Goal: Navigation & Orientation: Find specific page/section

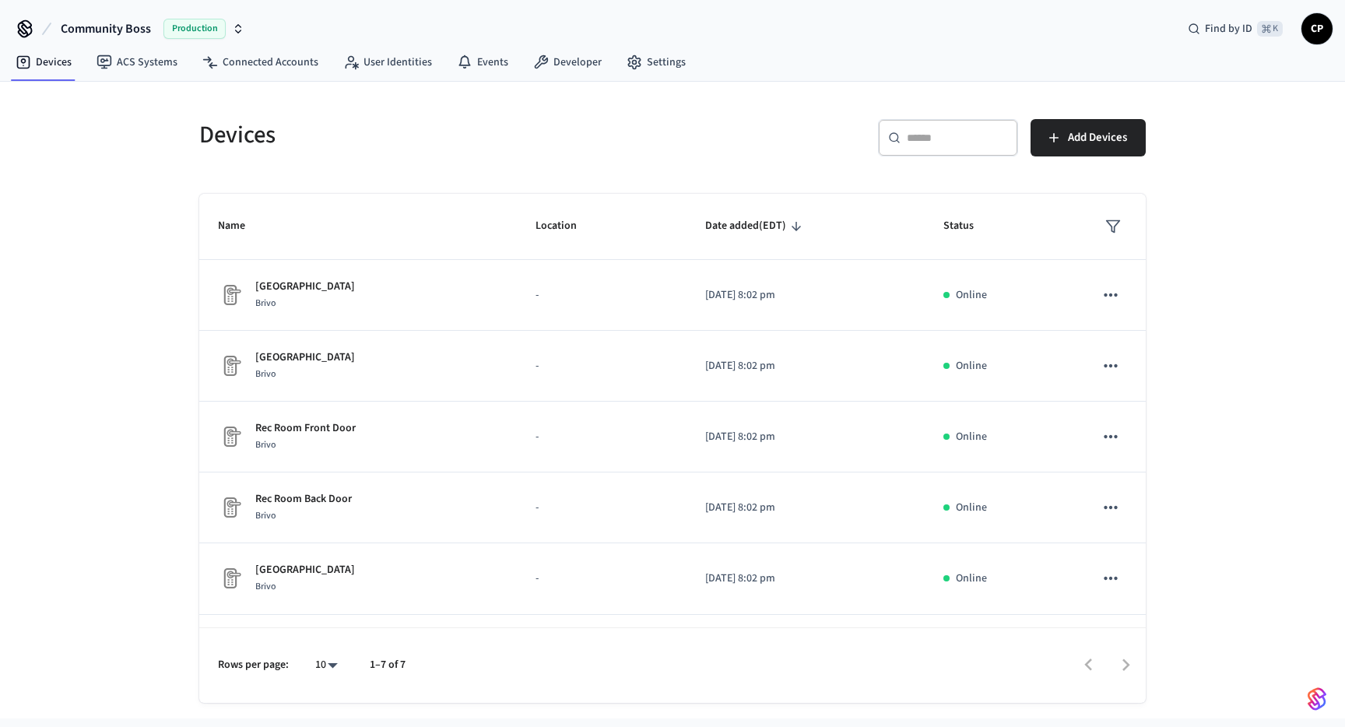
click at [209, 30] on span "Production" at bounding box center [194, 29] width 62 height 20
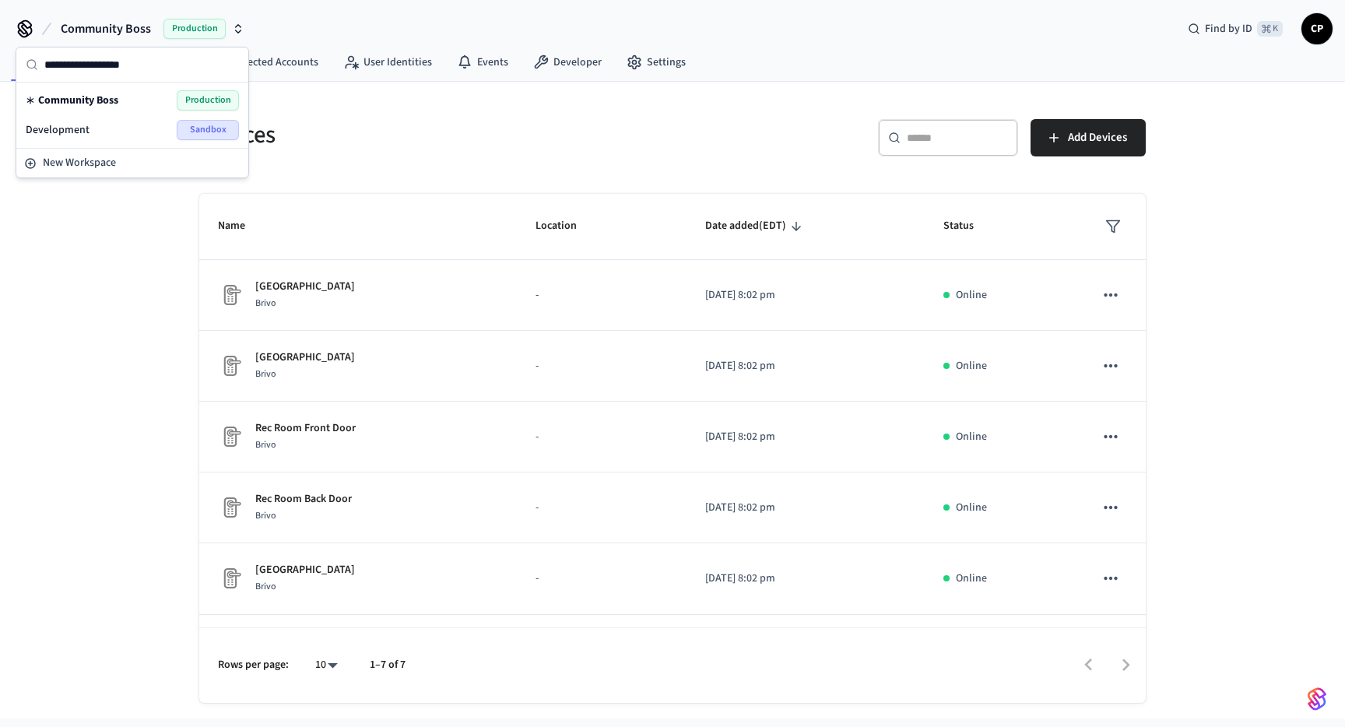
click at [88, 135] on div "Development Sandbox" at bounding box center [132, 130] width 213 height 20
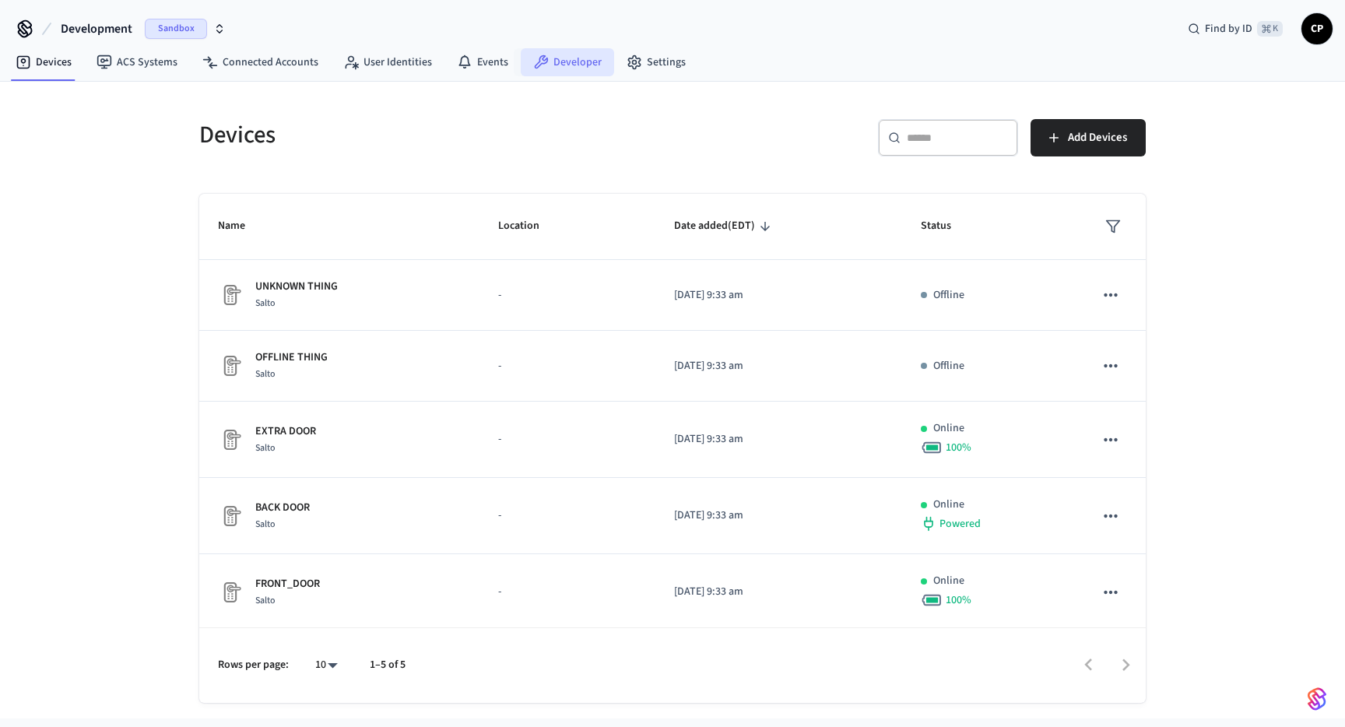
click at [585, 56] on link "Developer" at bounding box center [567, 62] width 93 height 28
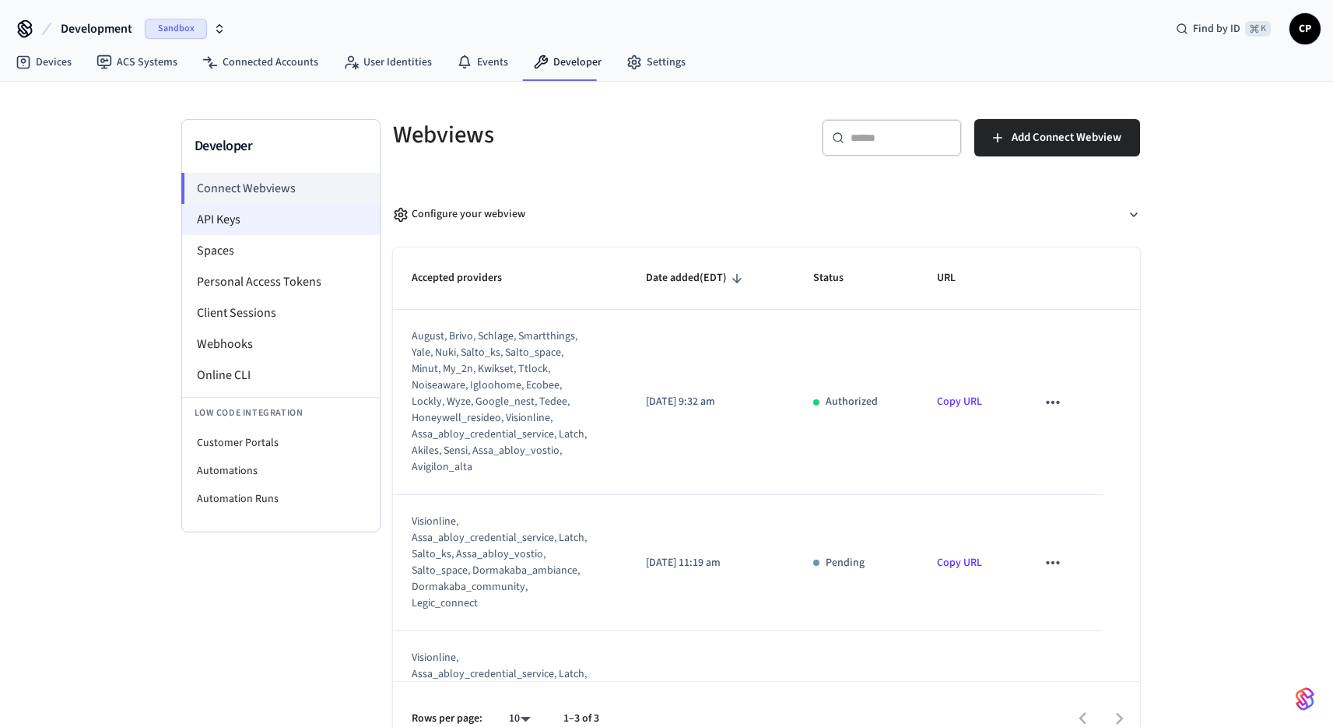
click at [237, 221] on li "API Keys" at bounding box center [281, 219] width 198 height 31
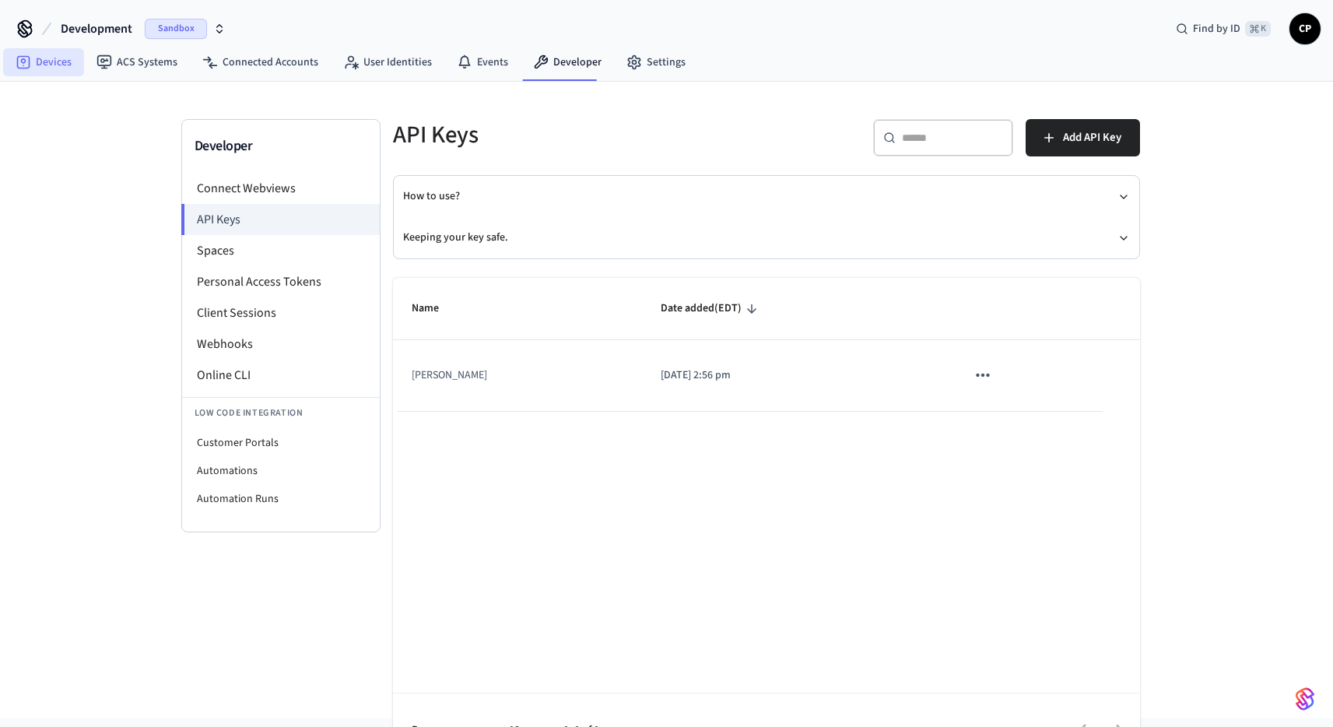
click at [61, 62] on link "Devices" at bounding box center [43, 62] width 81 height 28
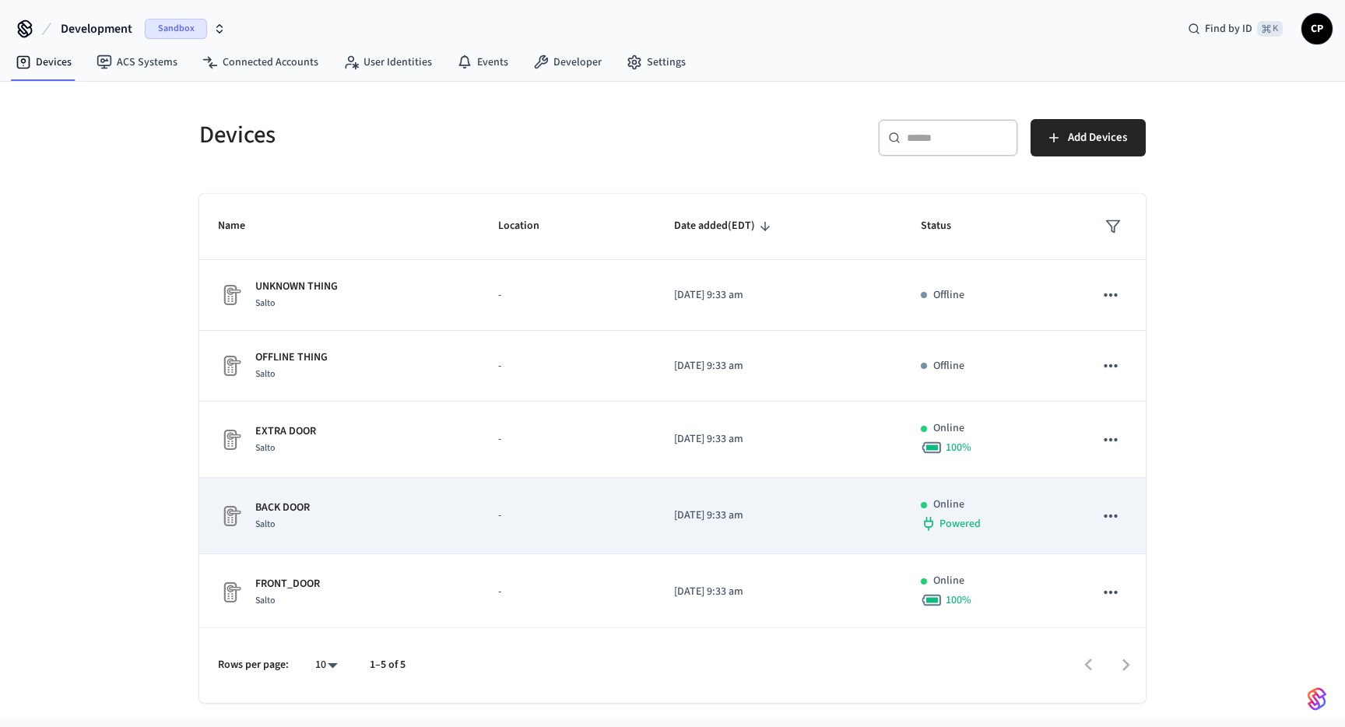
click at [268, 511] on p "BACK DOOR" at bounding box center [282, 508] width 54 height 16
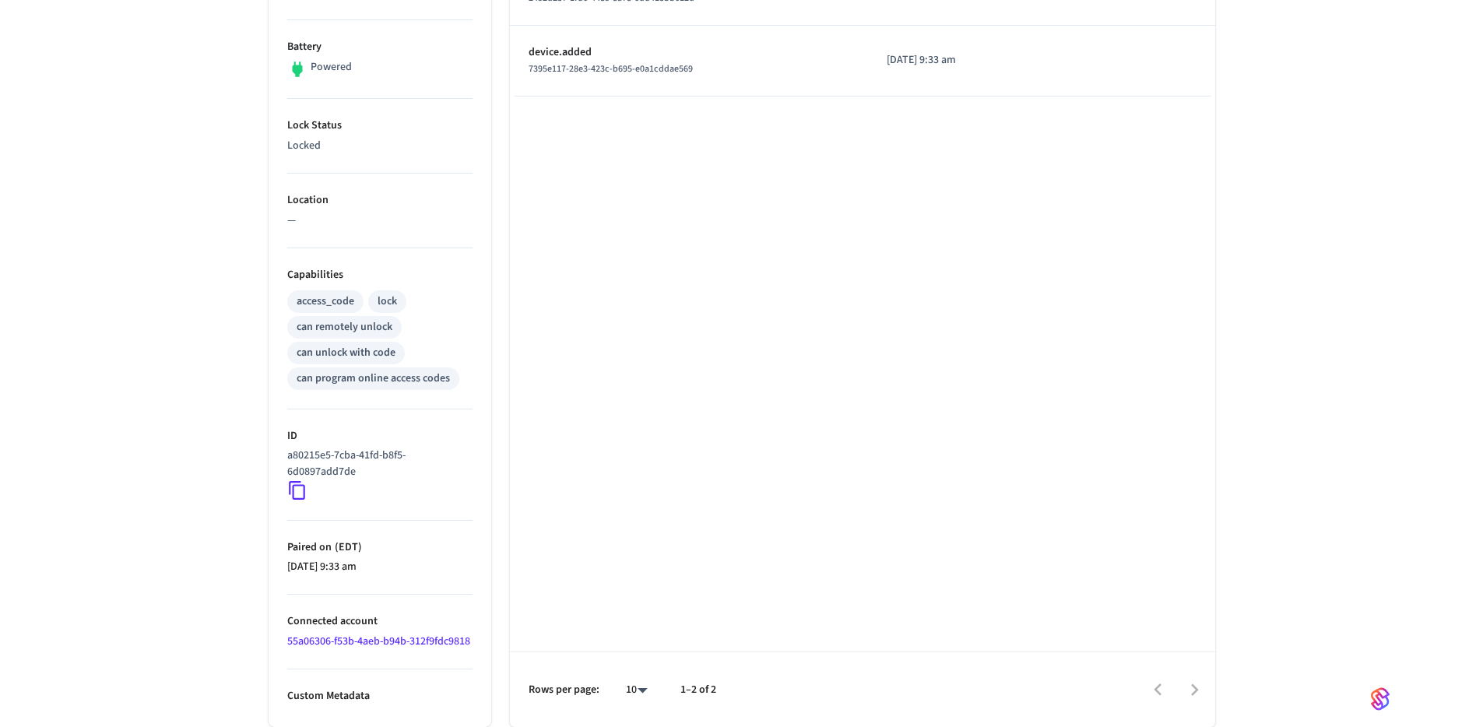
scroll to position [402, 0]
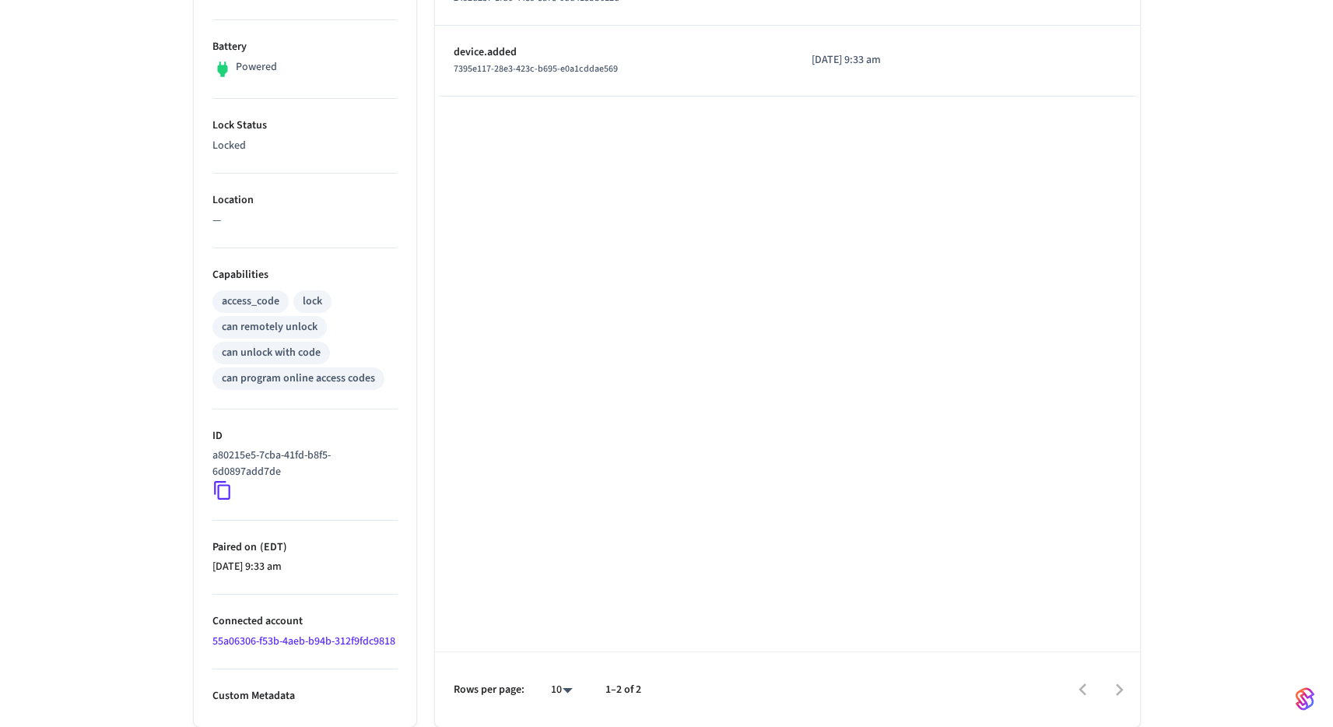
click at [223, 480] on icon at bounding box center [222, 490] width 20 height 20
click at [226, 480] on icon at bounding box center [222, 490] width 20 height 20
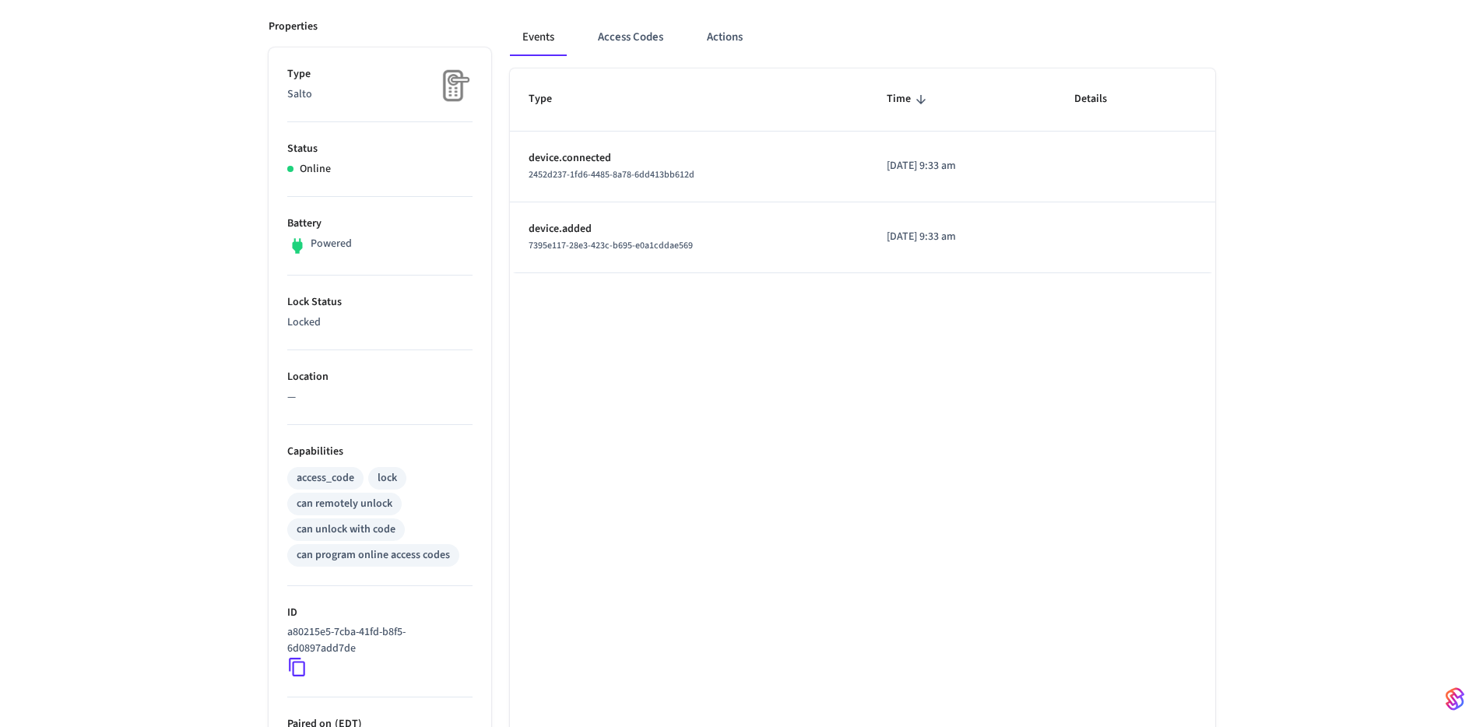
scroll to position [175, 0]
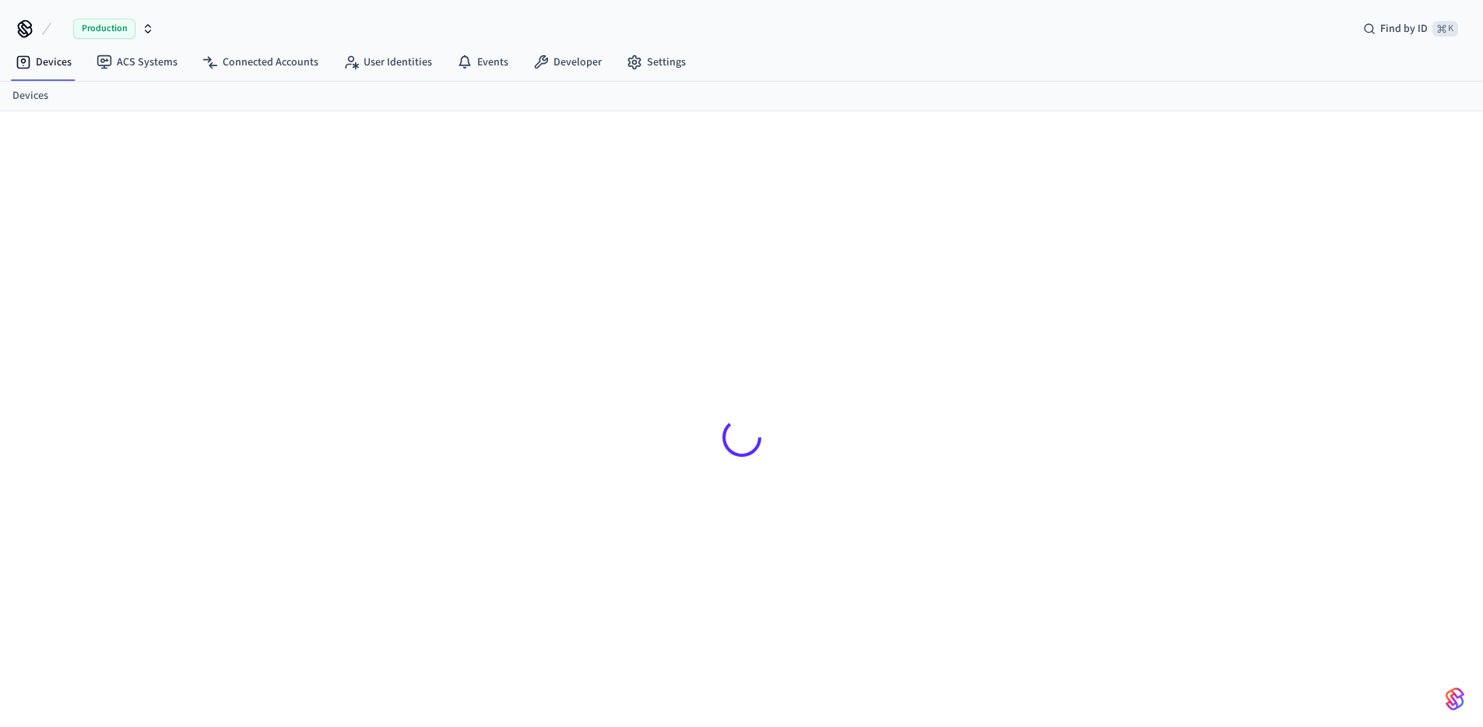
scroll to position [21, 0]
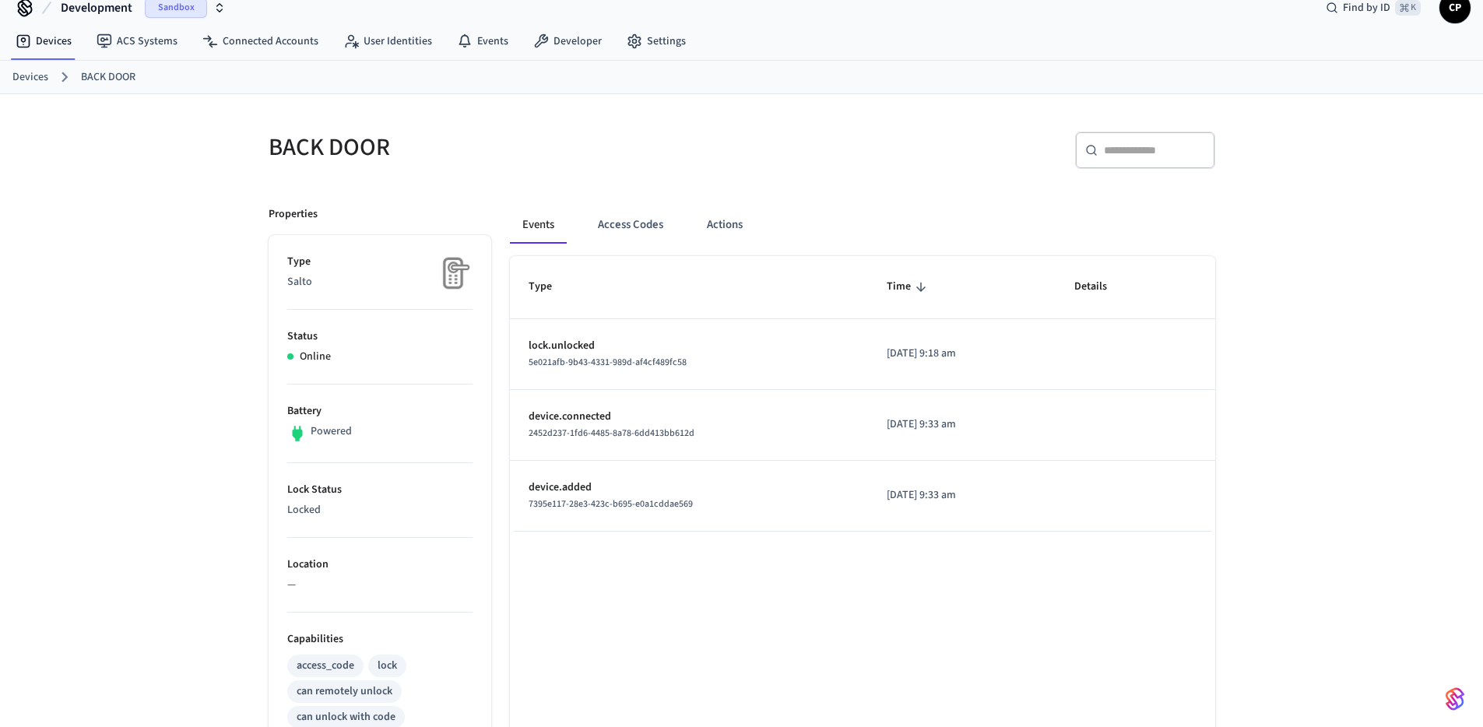
click at [704, 637] on div "Type Time Details lock.unlocked 5e021afb-9b43-4331-989d-af4cf489fc58 2025/09/22…" at bounding box center [862, 673] width 705 height 835
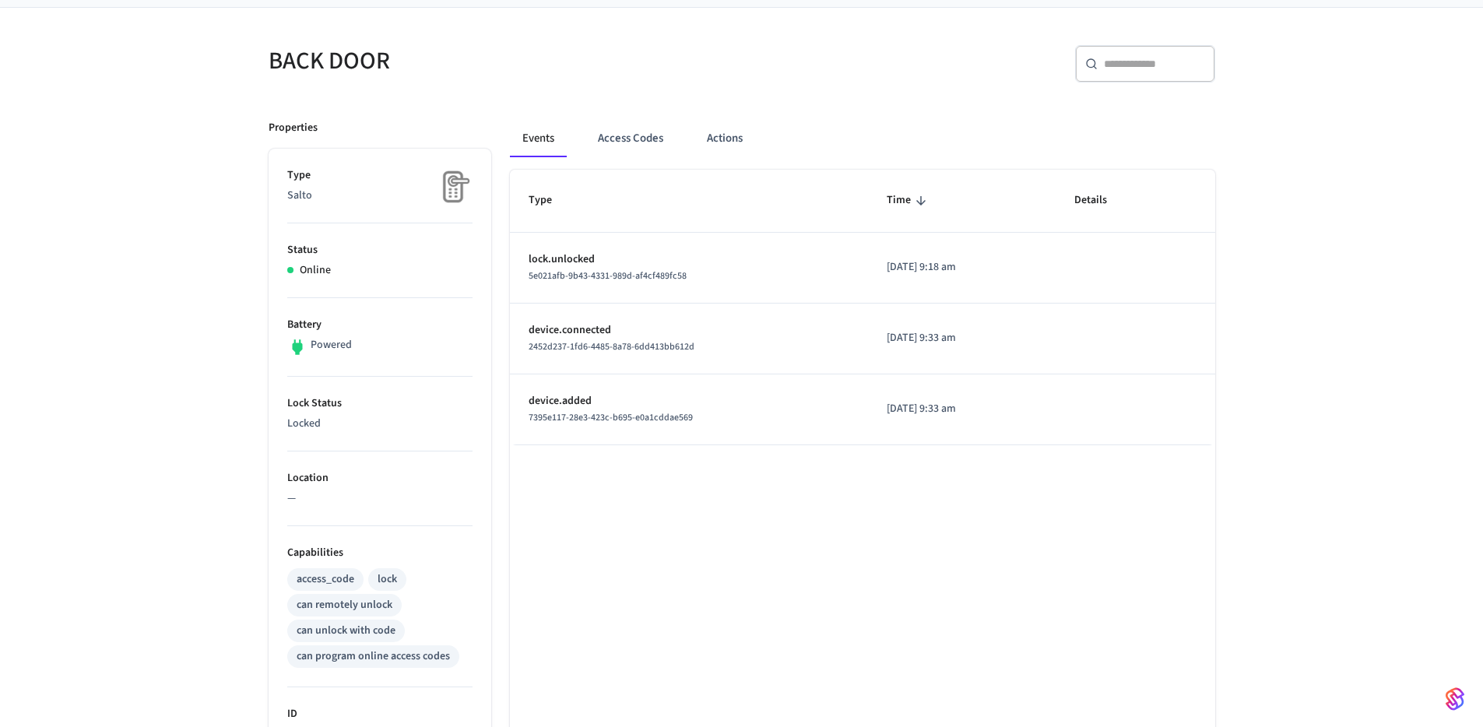
scroll to position [0, 0]
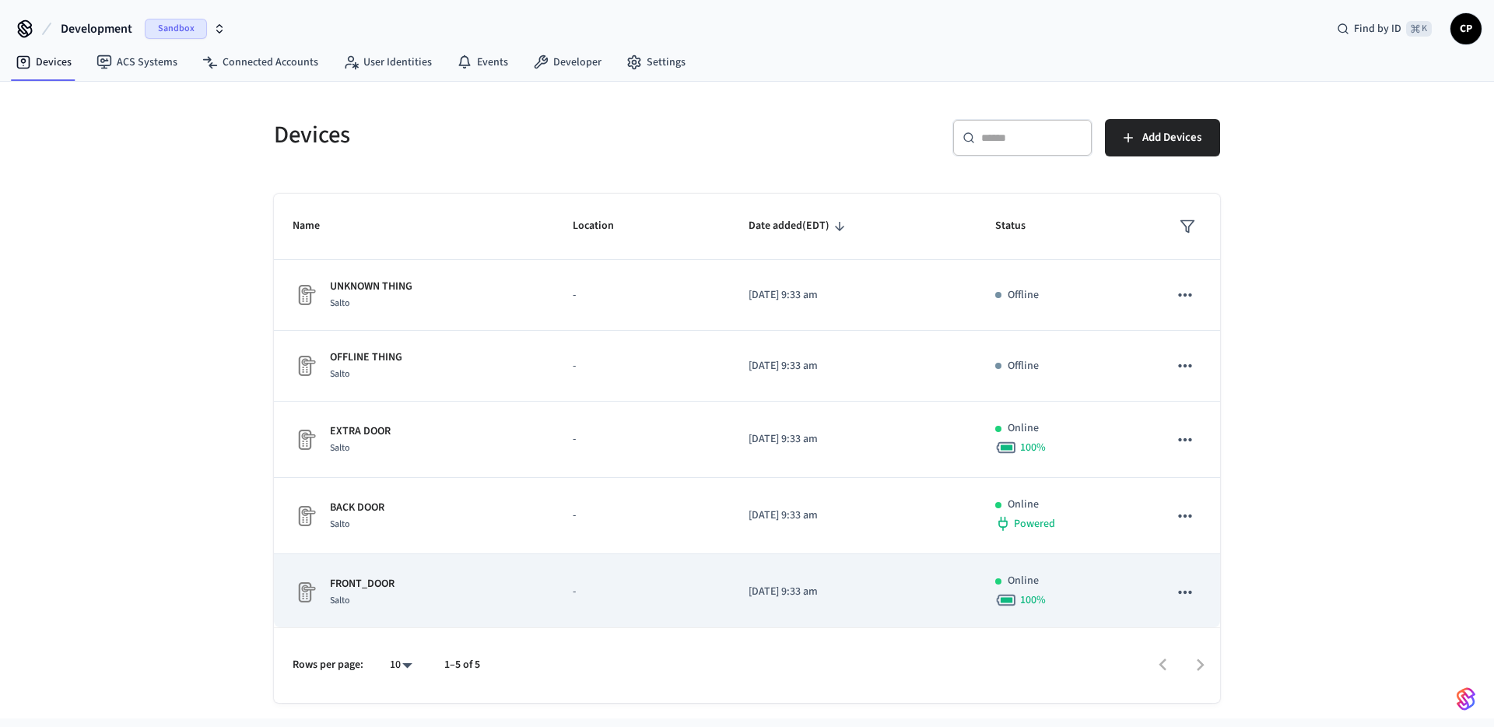
click at [1178, 589] on icon "sticky table" at bounding box center [1185, 592] width 20 height 20
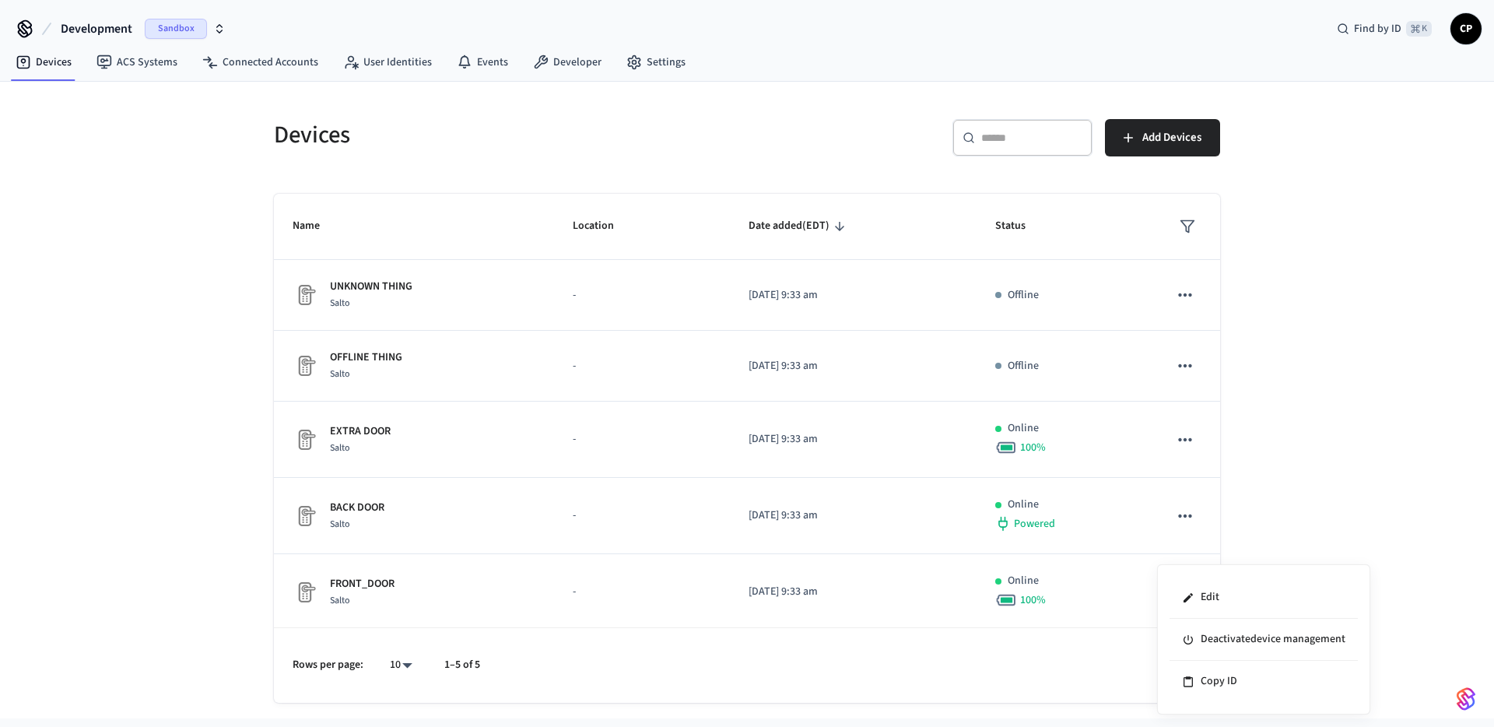
click at [545, 527] on div at bounding box center [747, 363] width 1494 height 727
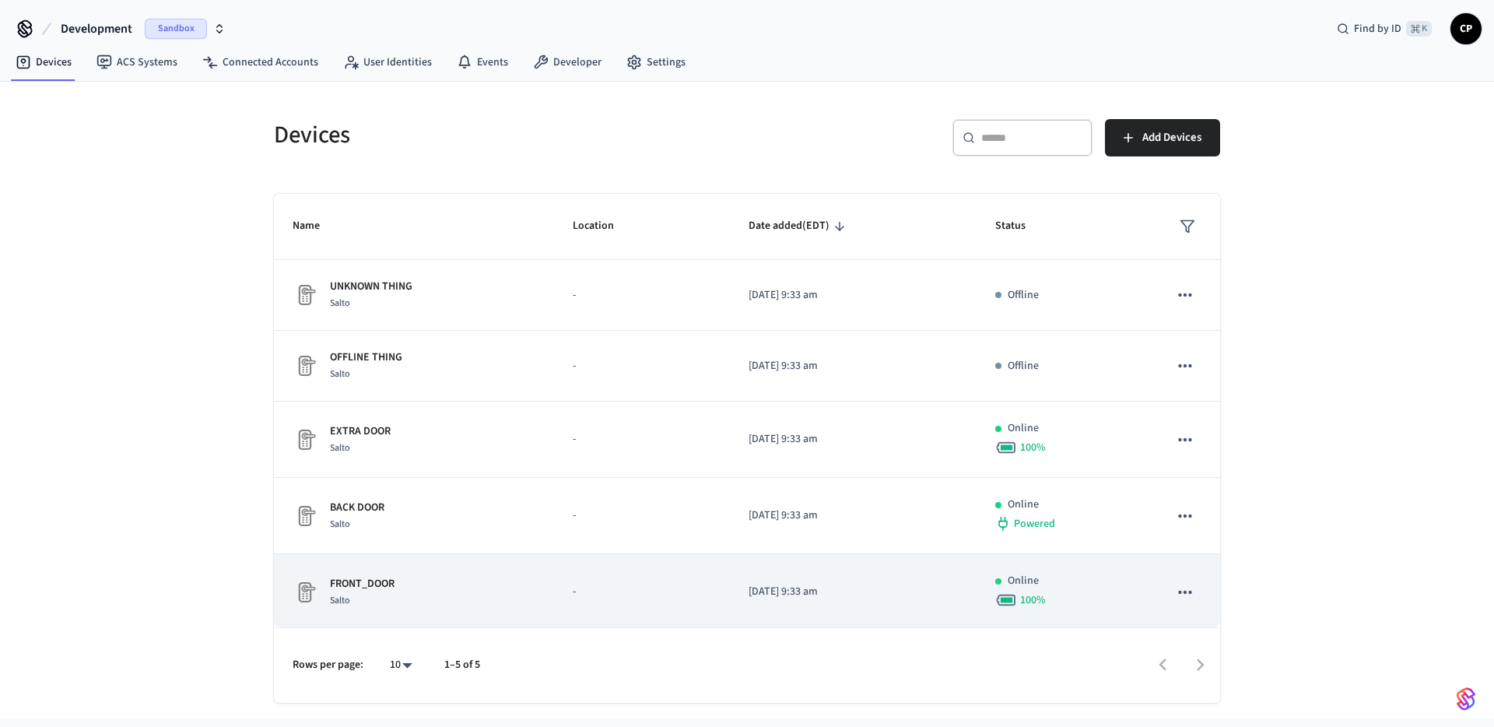
click at [321, 595] on div "FRONT_DOOR Salto" at bounding box center [414, 592] width 243 height 33
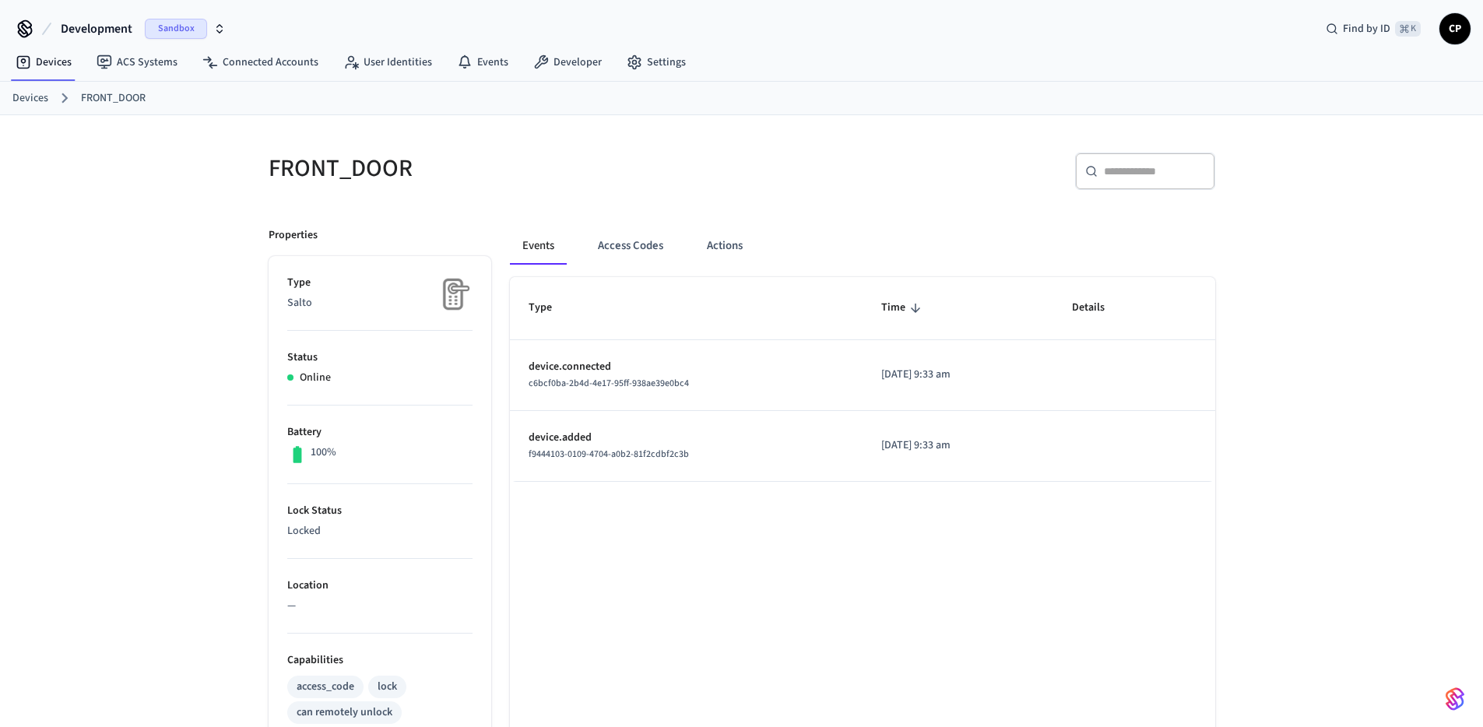
click at [746, 585] on div "Type Time Details device.connected c6bcf0ba-2b4d-4e17-95ff-938ae39e0bc4 2025/09…" at bounding box center [862, 694] width 705 height 835
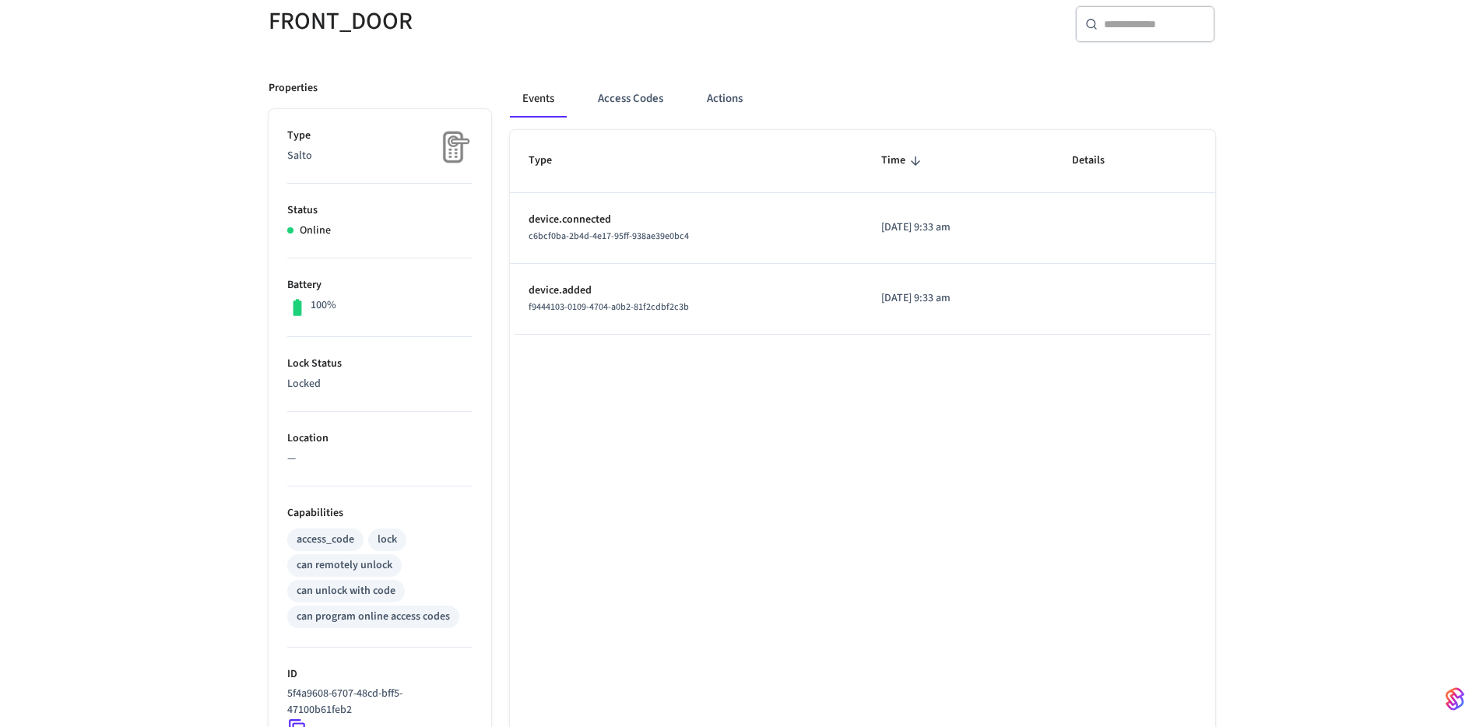
scroll to position [148, 0]
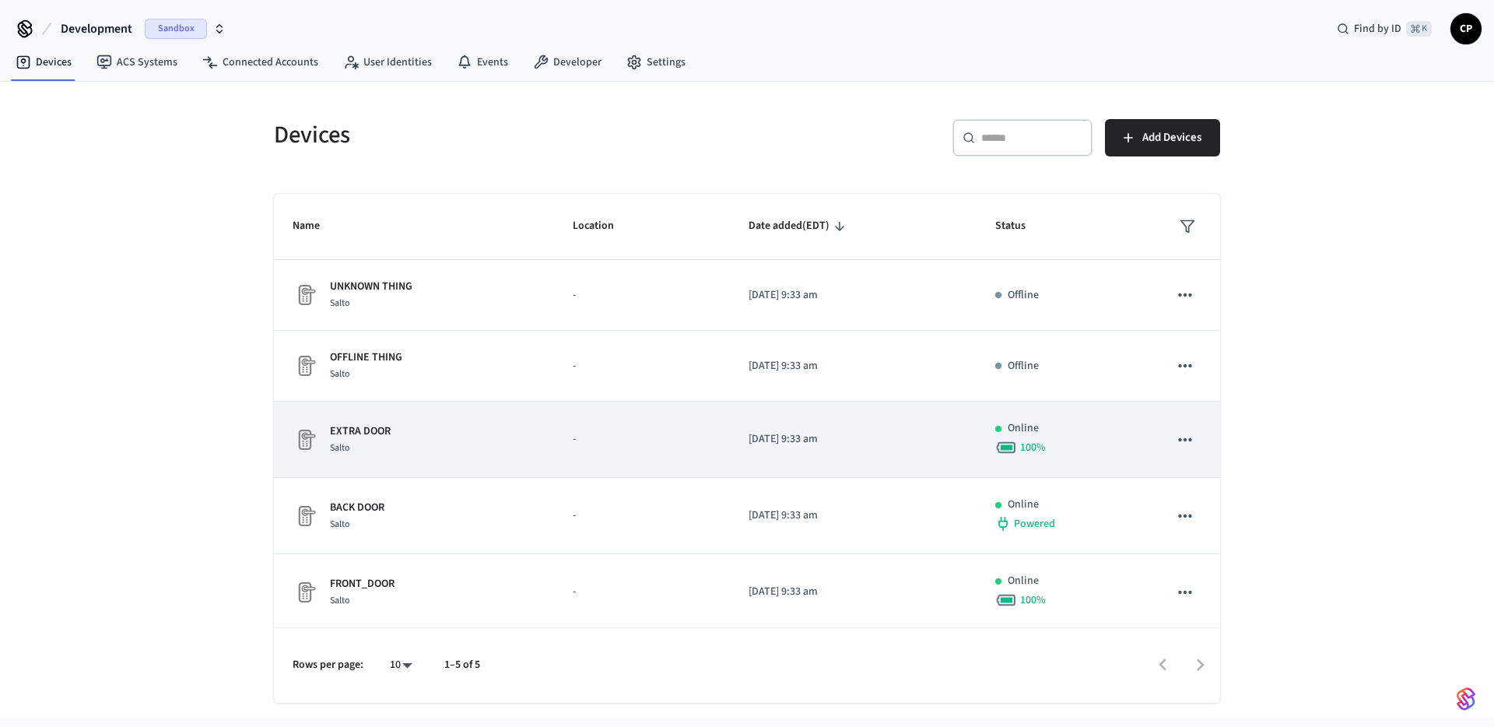
click at [350, 437] on p "EXTRA DOOR" at bounding box center [360, 431] width 61 height 16
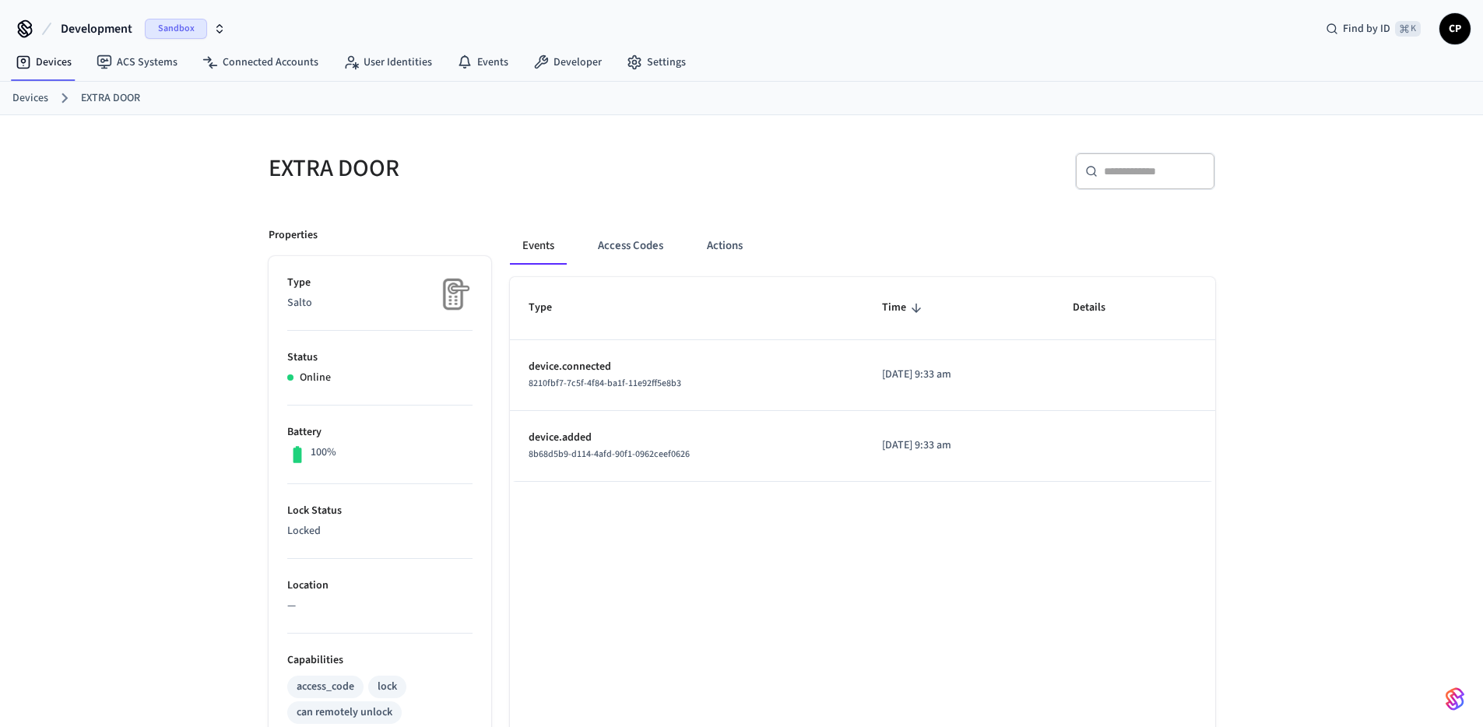
click at [179, 548] on div "EXTRA DOOR ​ ​ Properties Type Salto Status Online Battery 100% Lock Status Loc…" at bounding box center [741, 613] width 1483 height 997
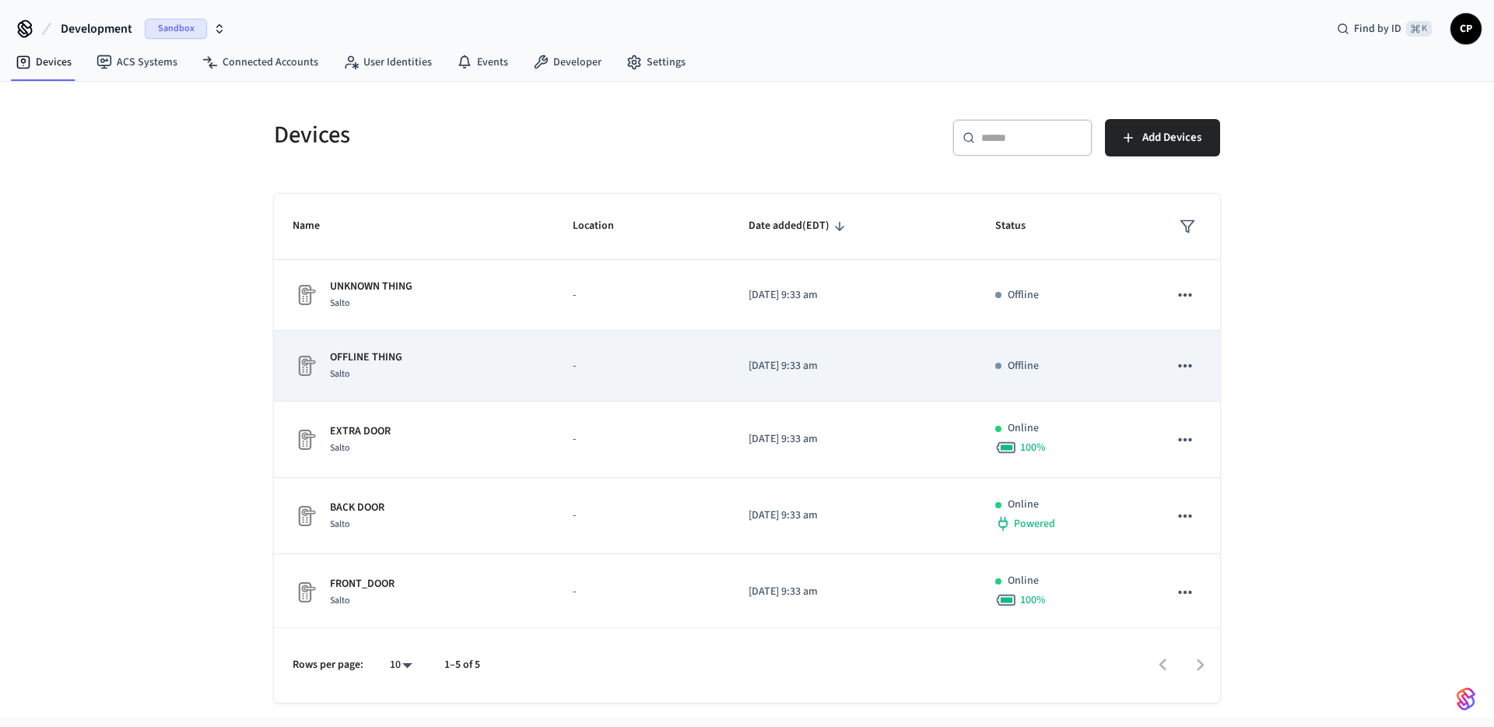
click at [353, 372] on div "Salto" at bounding box center [366, 374] width 72 height 16
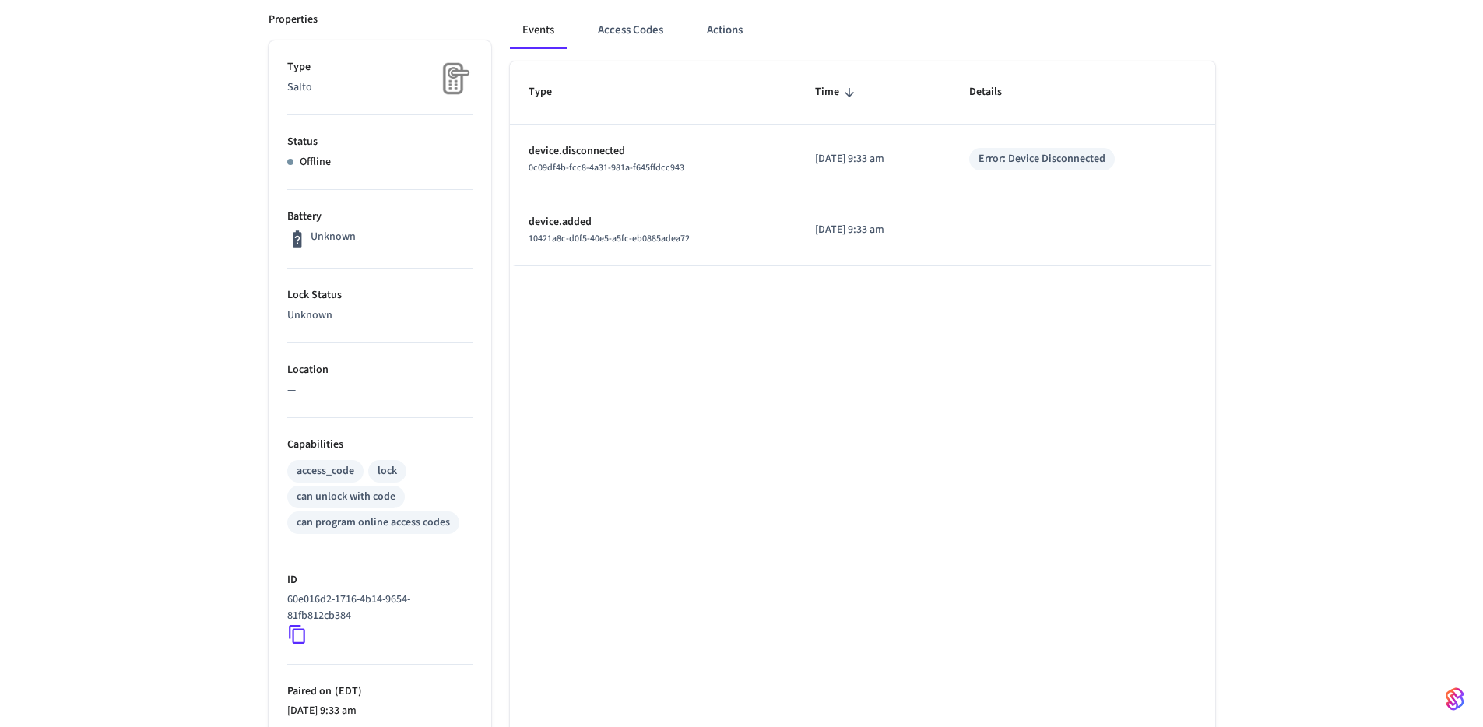
scroll to position [216, 0]
click at [298, 637] on icon at bounding box center [297, 634] width 20 height 20
